Goal: Task Accomplishment & Management: Use online tool/utility

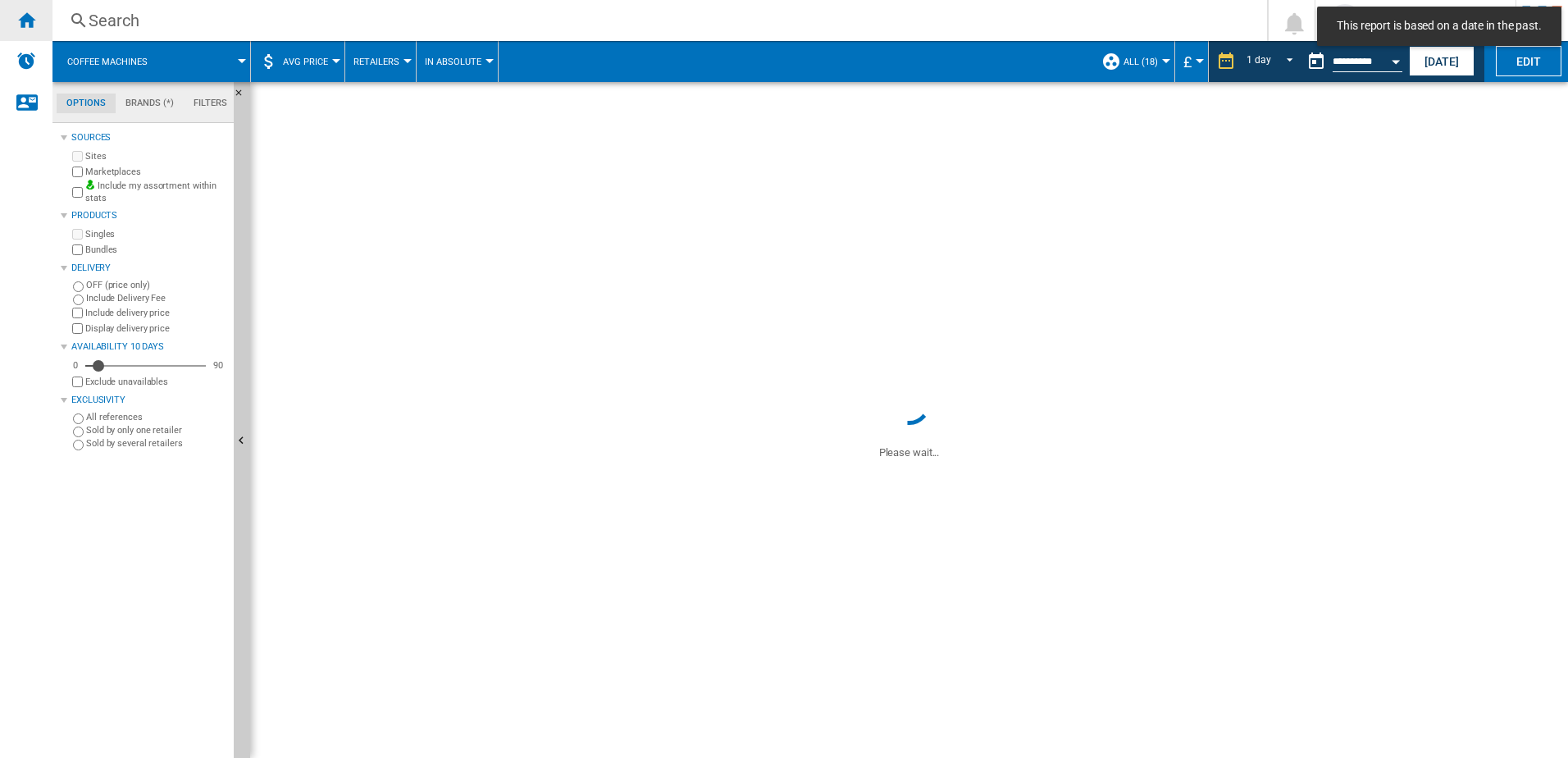
click at [36, 26] on div "Home" at bounding box center [26, 20] width 52 height 41
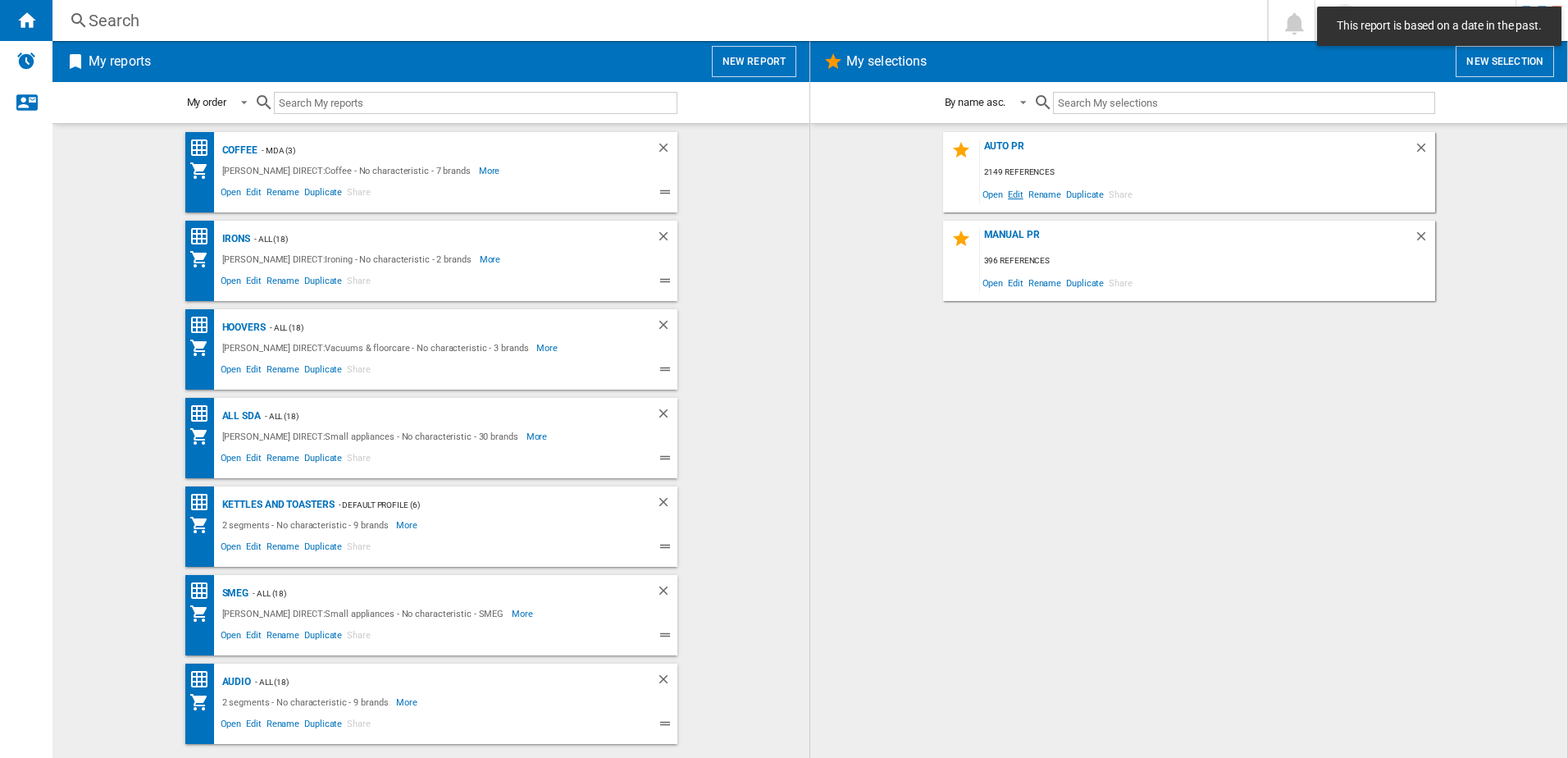
click at [1016, 198] on span "Edit" at bounding box center [1016, 194] width 21 height 22
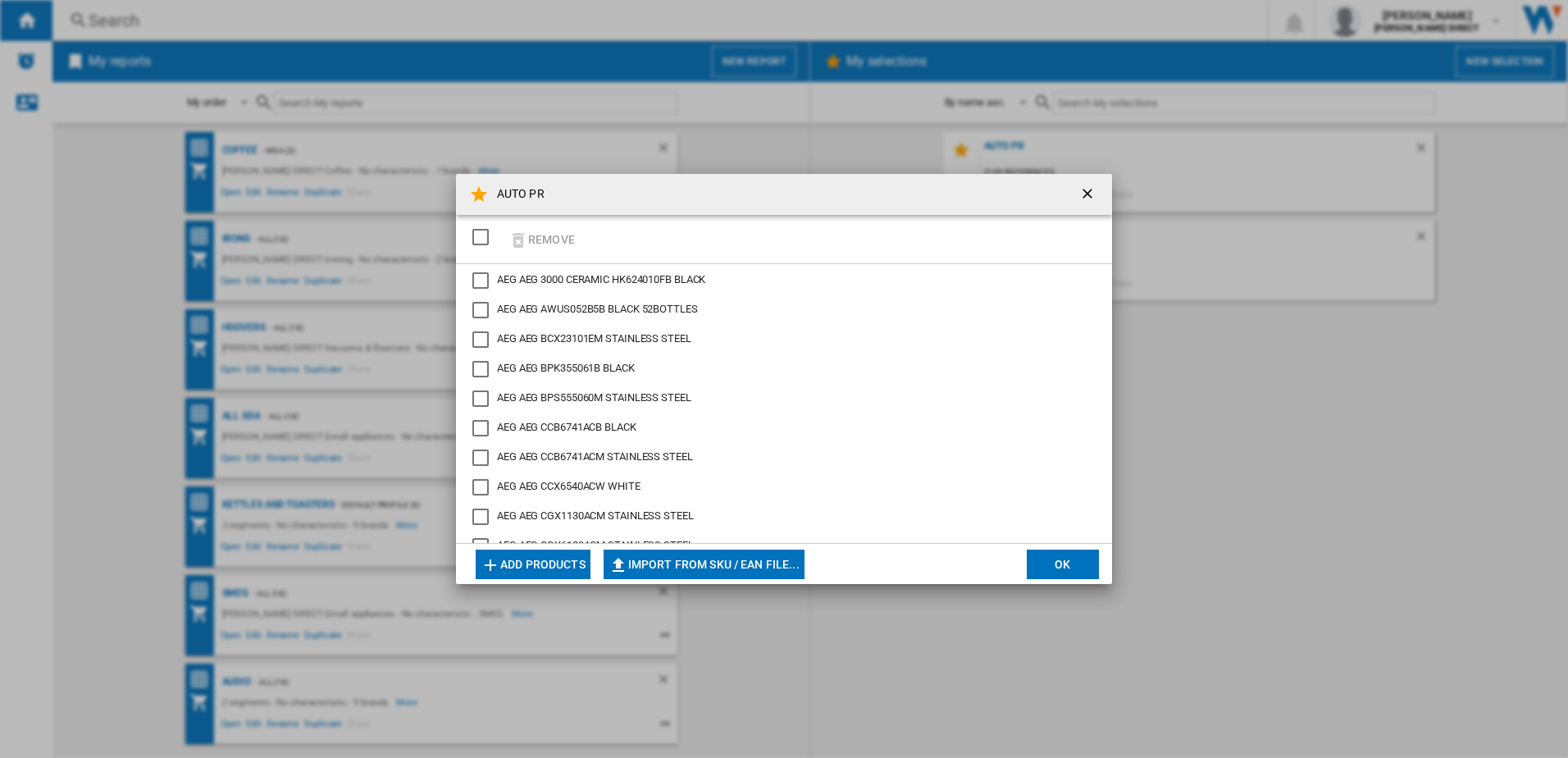
click at [482, 229] on div "SELECTIONS.EDITION_POPUP.SELECT_DESELECT" at bounding box center [481, 237] width 17 height 17
click at [720, 571] on button "Import from SKU / EAN file..." at bounding box center [705, 564] width 201 height 29
type input "**********"
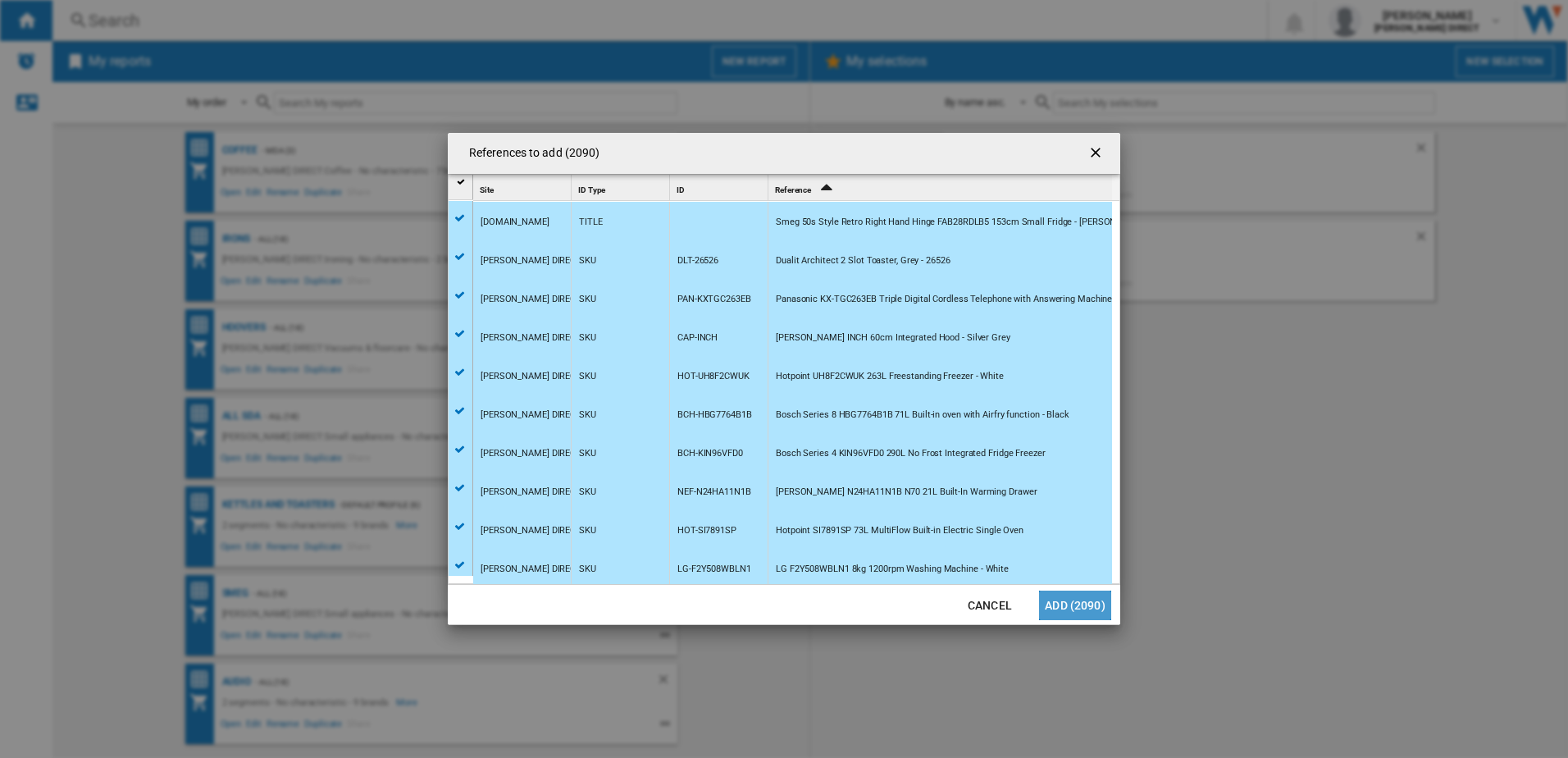
click at [1069, 606] on button "Add (2090)" at bounding box center [1075, 605] width 72 height 29
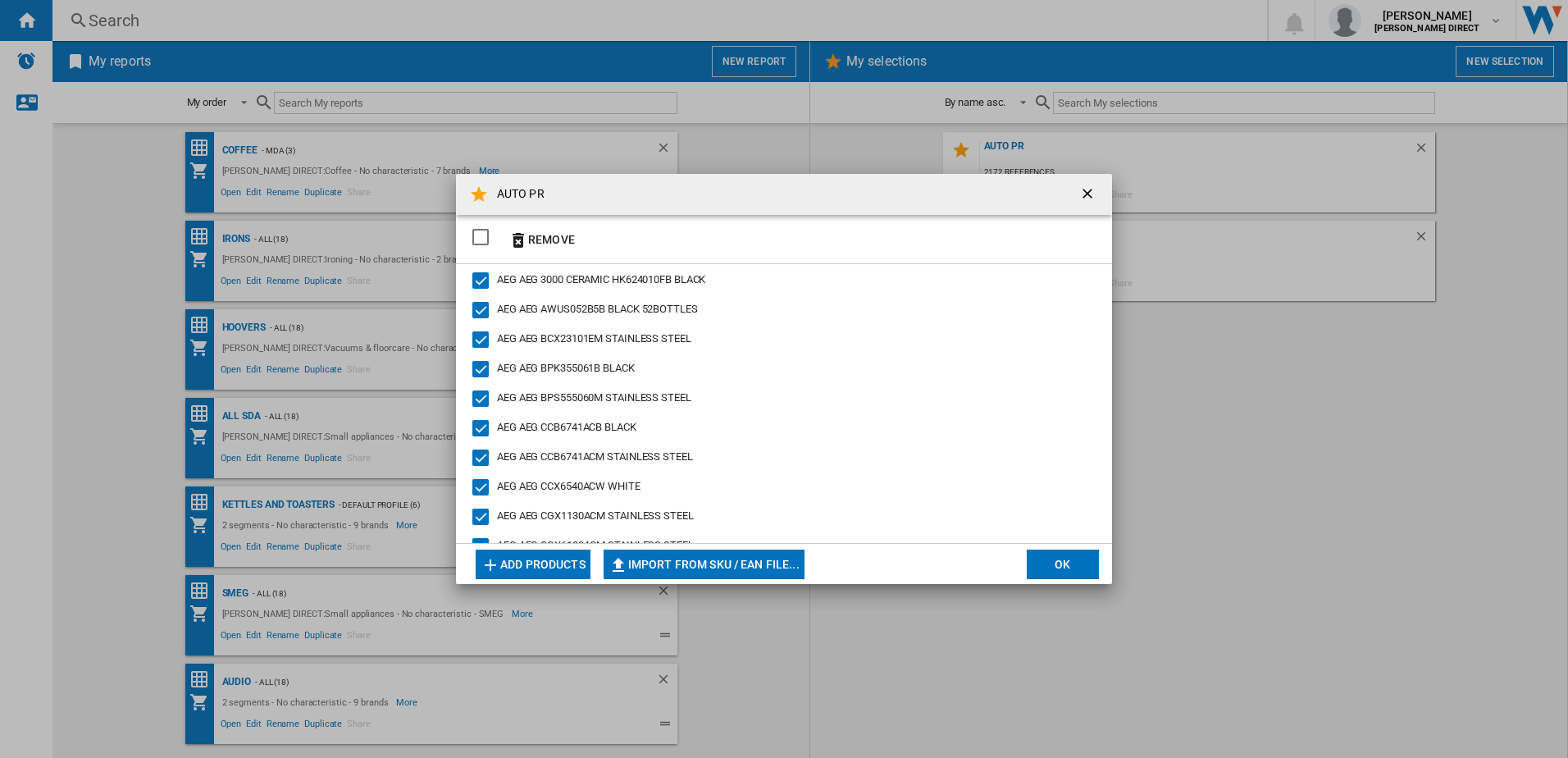
click at [1071, 567] on button "OK" at bounding box center [1062, 564] width 72 height 29
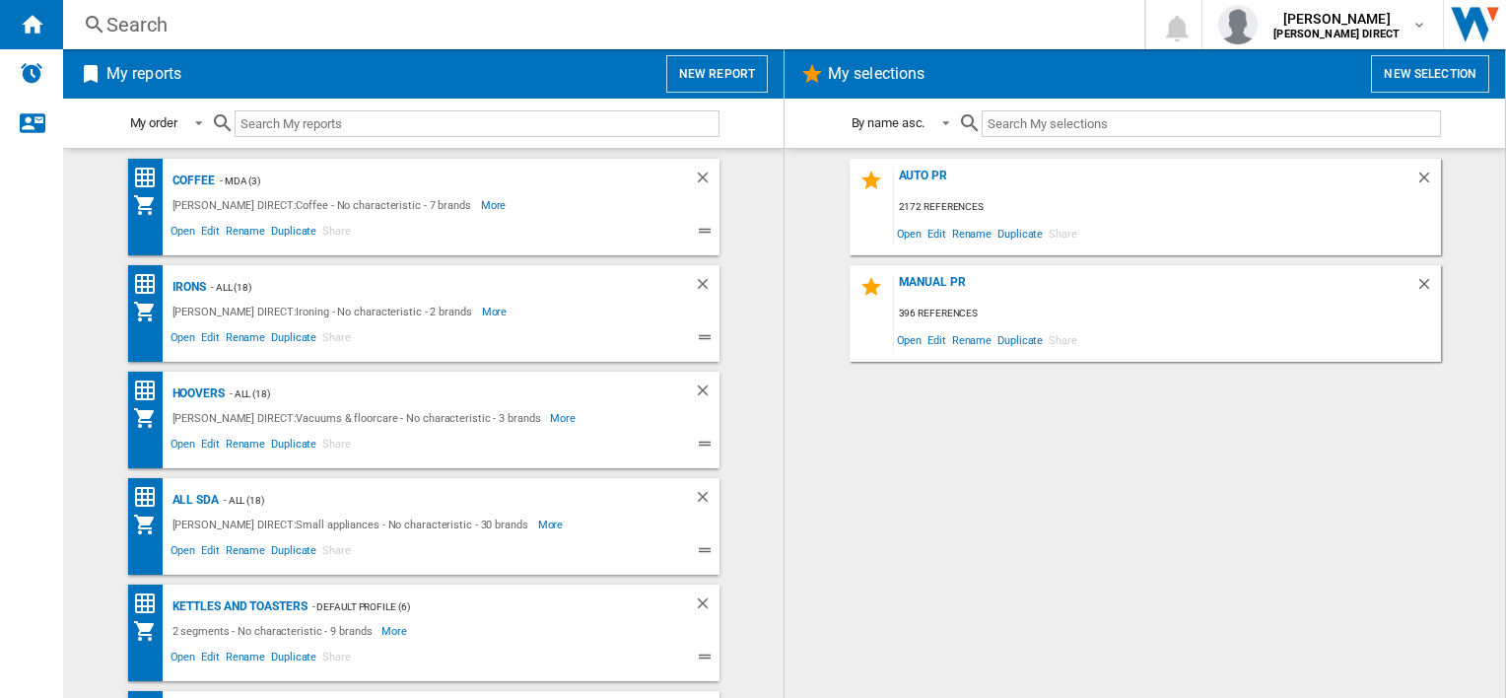
click at [1139, 514] on div "AUTO PR 2172 references Open Edit Rename Duplicate Share MANUAL PR 396 referenc…" at bounding box center [1144, 423] width 681 height 529
